Goal: Information Seeking & Learning: Learn about a topic

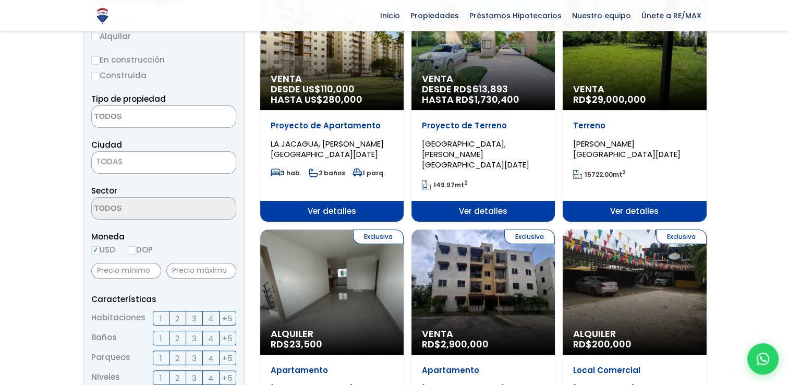
scroll to position [157, 0]
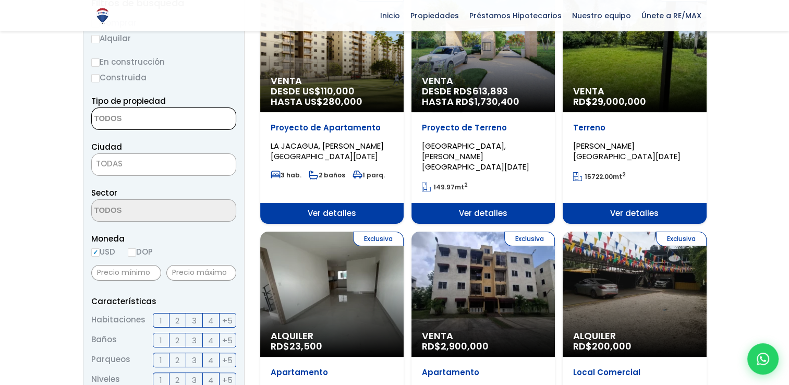
click at [148, 116] on textarea "Search" at bounding box center [142, 119] width 101 height 22
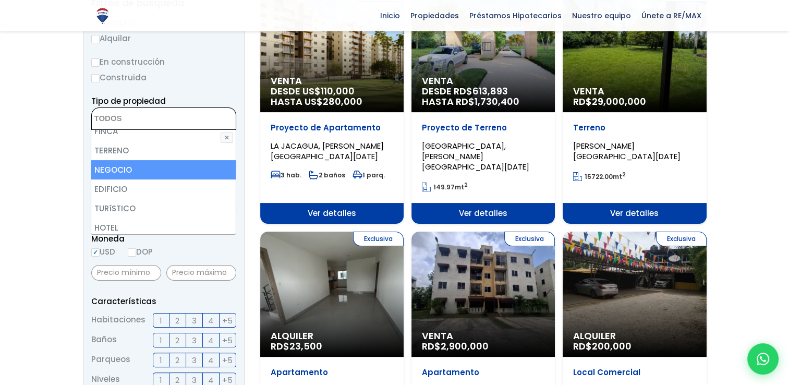
scroll to position [104, 0]
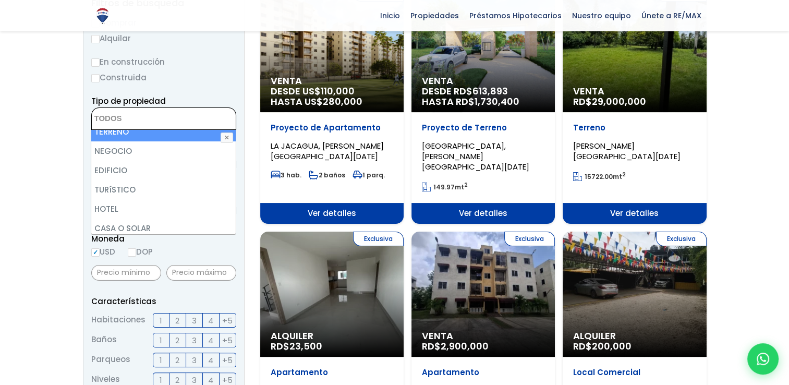
click at [156, 133] on li "TERRENO" at bounding box center [163, 131] width 144 height 19
select select "land"
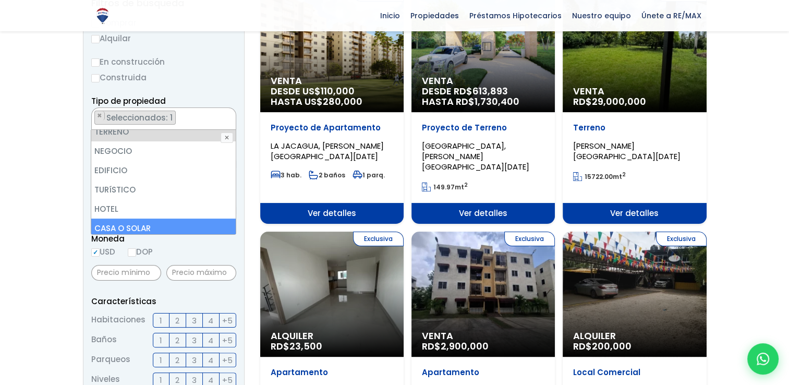
click at [162, 225] on li "CASA O SOLAR" at bounding box center [163, 228] width 144 height 19
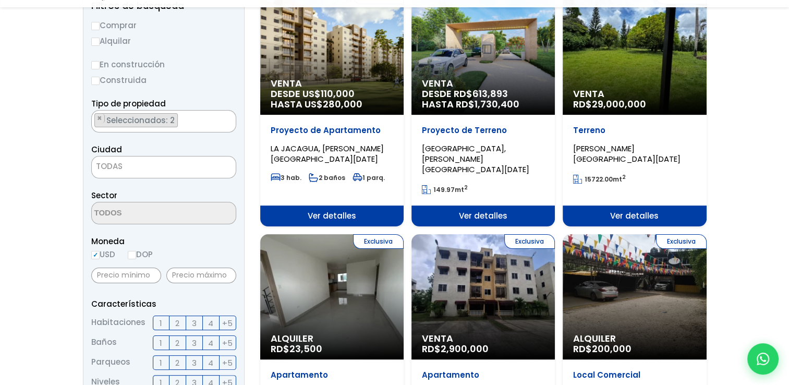
scroll to position [155, 0]
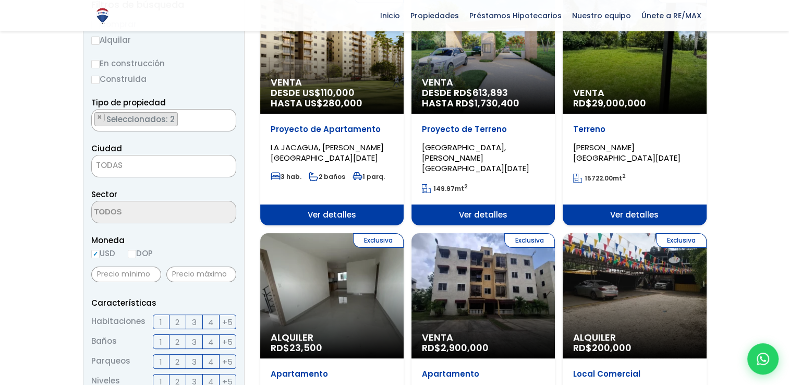
click at [138, 161] on span "TODAS" at bounding box center [164, 165] width 144 height 15
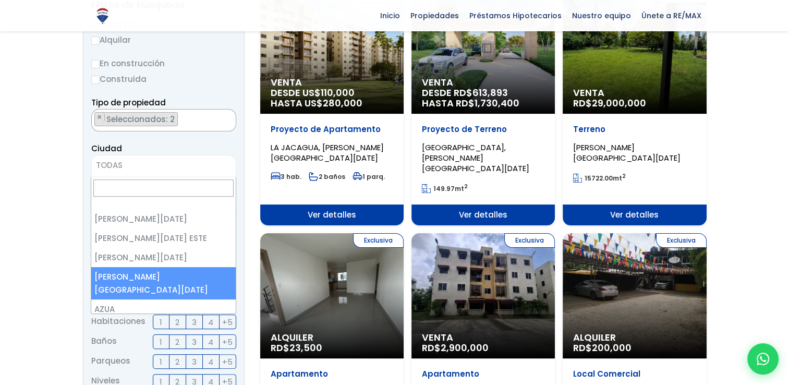
select select "150"
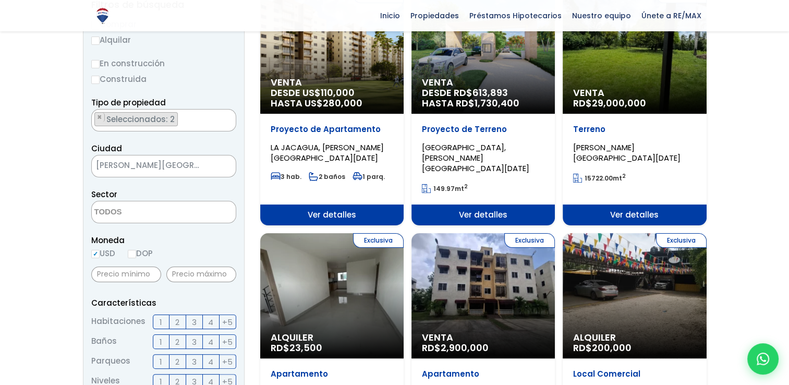
click at [129, 216] on textarea "Search" at bounding box center [142, 212] width 101 height 22
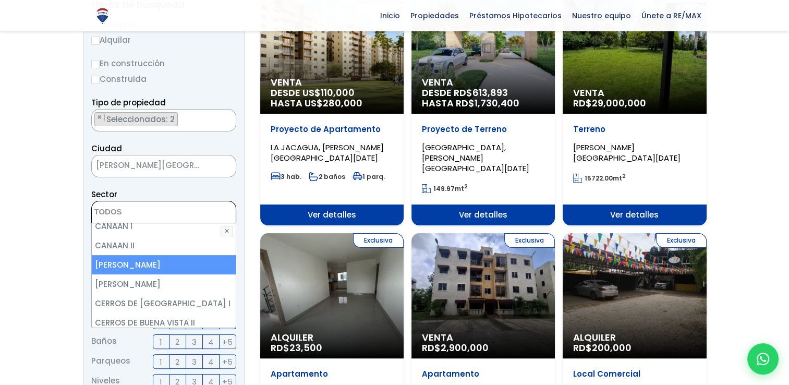
scroll to position [574, 0]
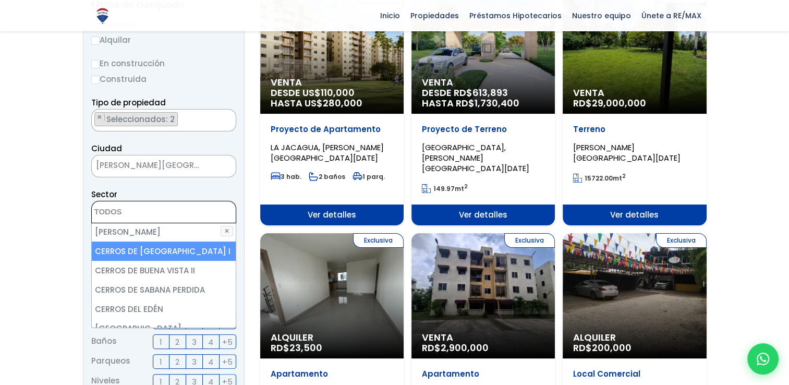
click at [128, 252] on li "CERROS DE BUENA VISTA I" at bounding box center [164, 251] width 144 height 19
select select "13506"
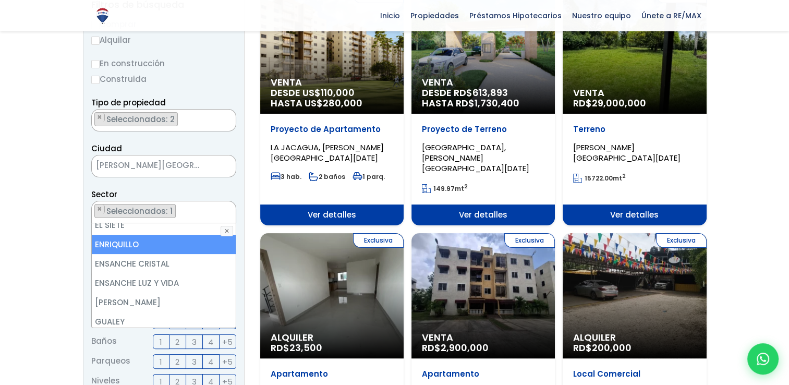
scroll to position [1409, 0]
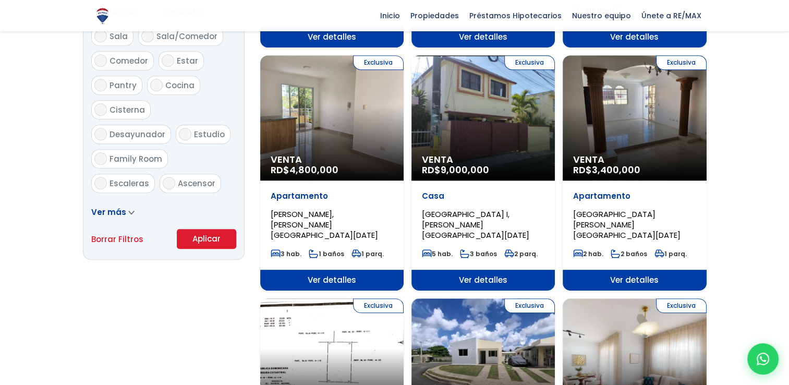
scroll to position [624, 0]
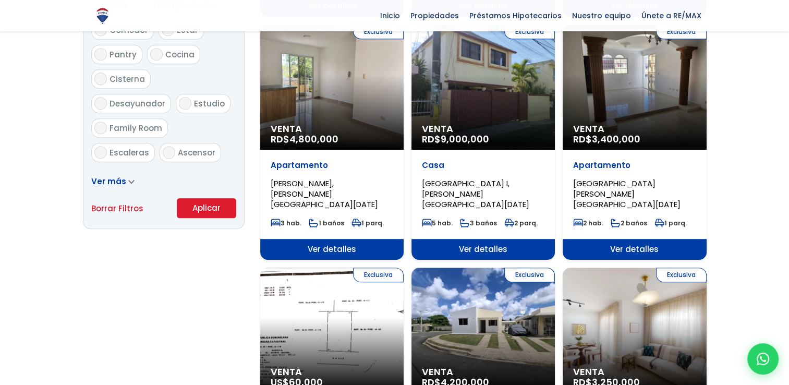
click at [212, 211] on button "Aplicar" at bounding box center [206, 208] width 59 height 20
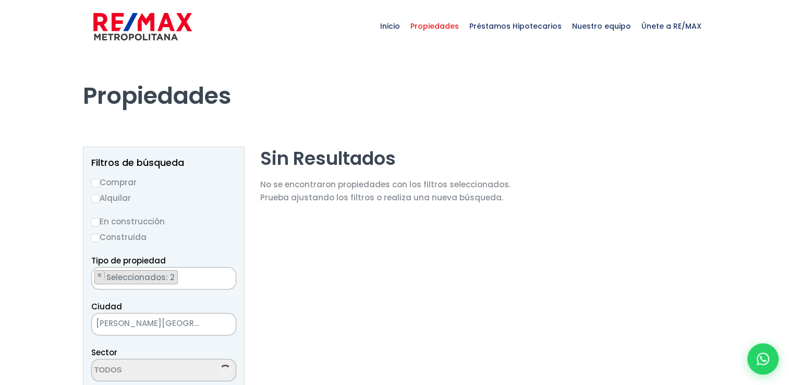
scroll to position [363, 0]
select select "13506"
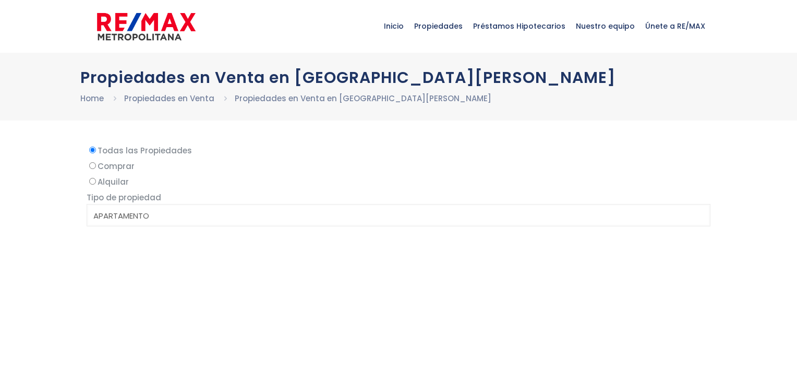
select select
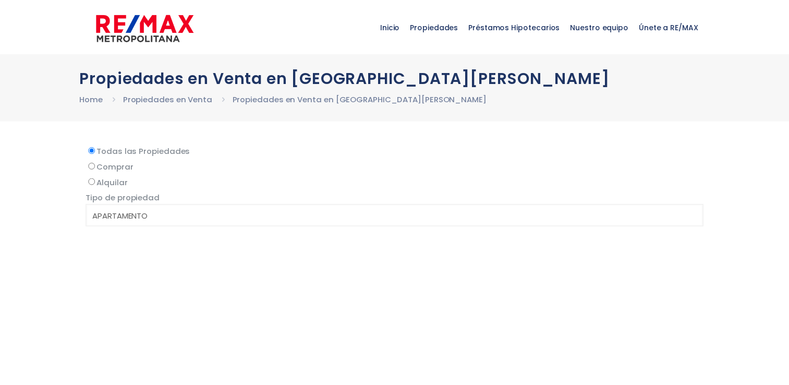
scroll to position [625, 0]
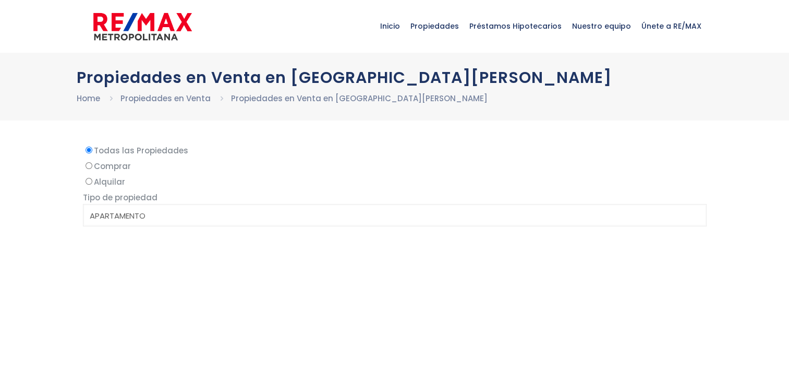
select select
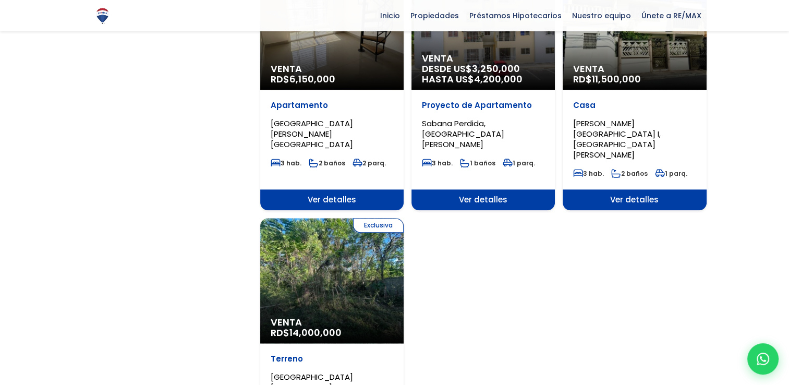
scroll to position [1356, 0]
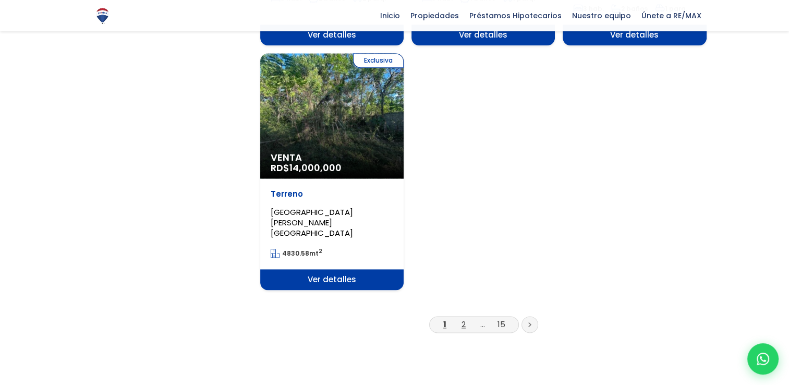
click at [465, 319] on link "2" at bounding box center [464, 324] width 4 height 11
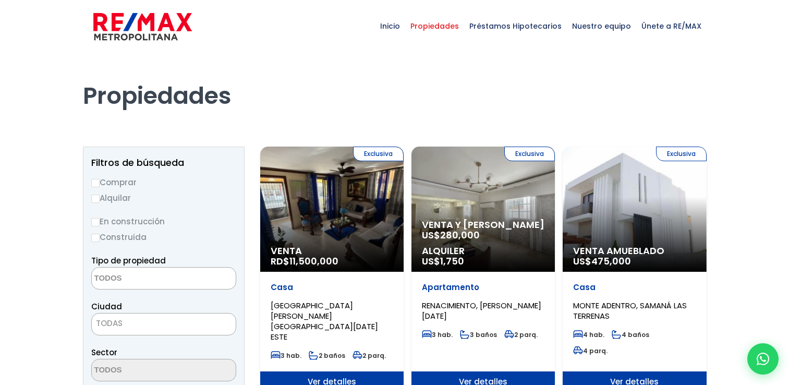
select select
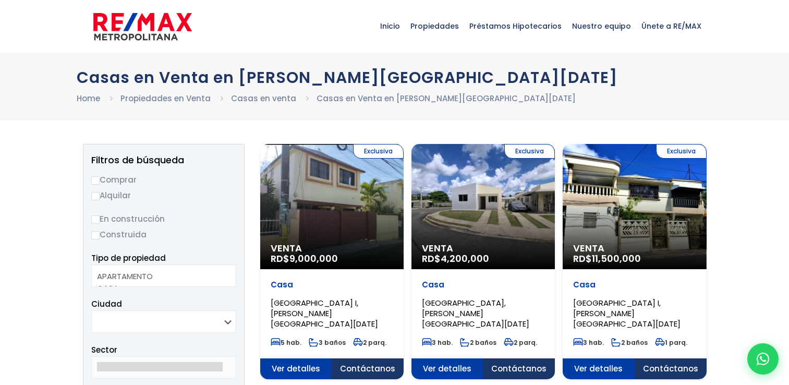
select select
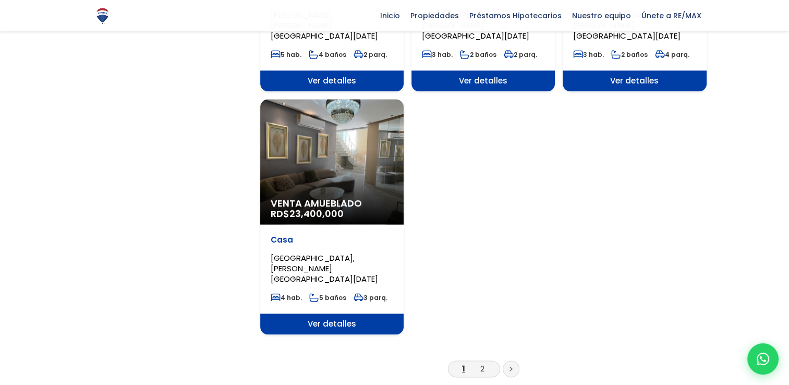
scroll to position [1304, 0]
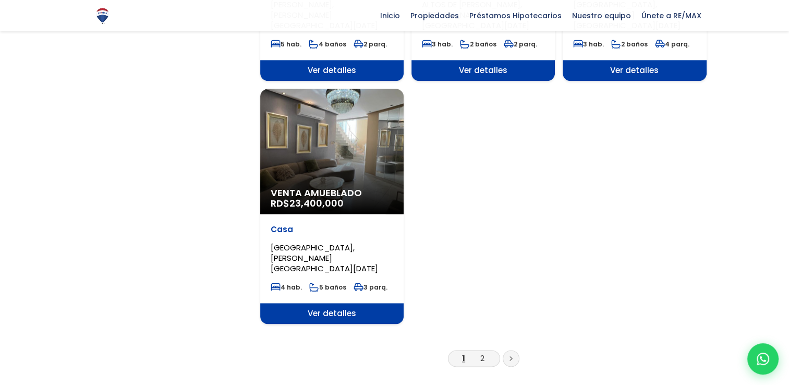
click at [485, 352] on li "2" at bounding box center [482, 358] width 17 height 13
click at [480, 353] on link "2" at bounding box center [482, 358] width 4 height 11
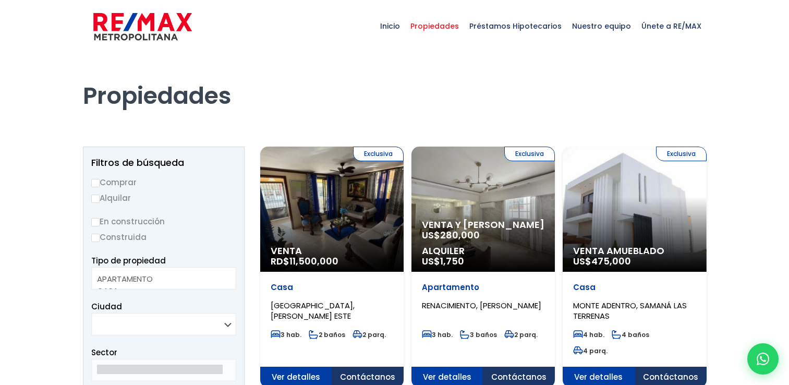
select select
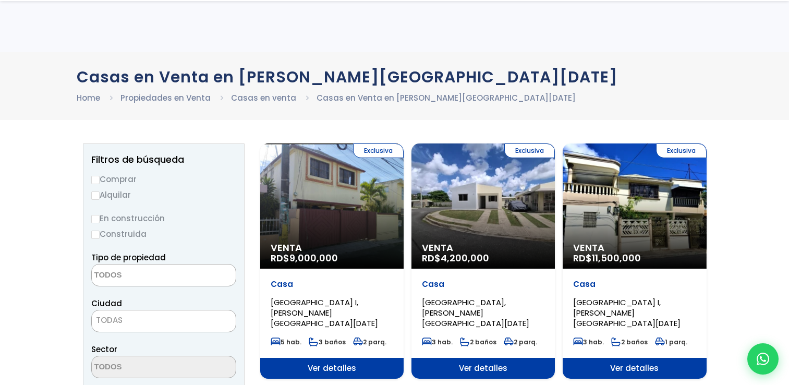
select select
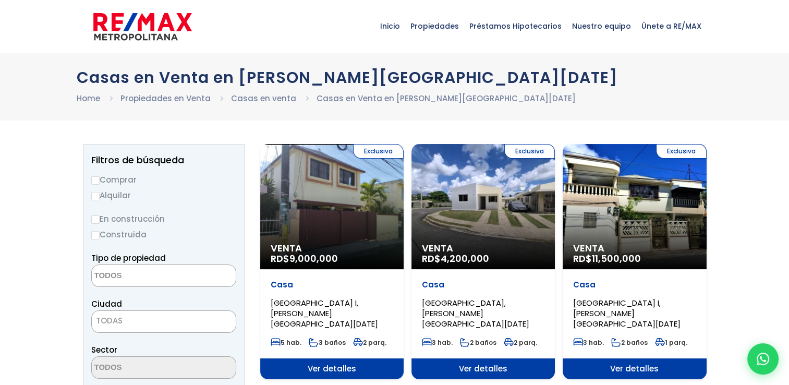
click at [483, 213] on div "Exclusiva Venta RD$ 4,200,000" at bounding box center [483, 206] width 143 height 125
